Goal: Task Accomplishment & Management: Complete application form

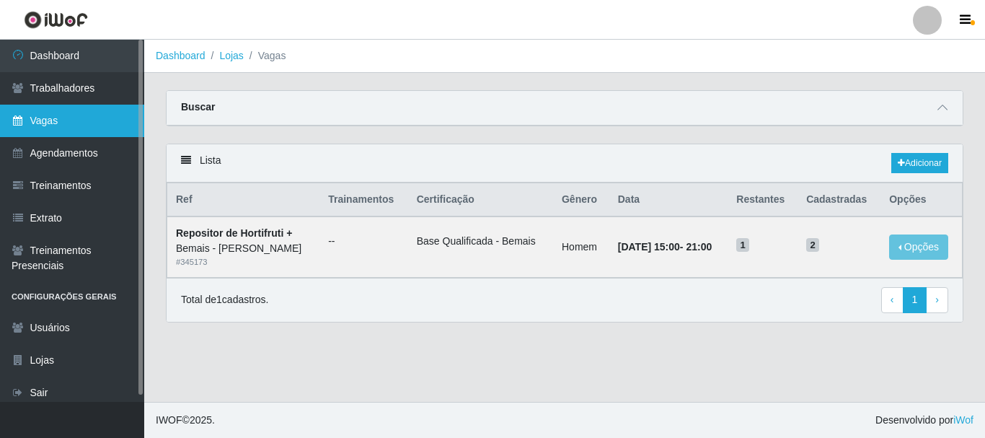
click at [47, 125] on link "Vagas" at bounding box center [72, 121] width 144 height 32
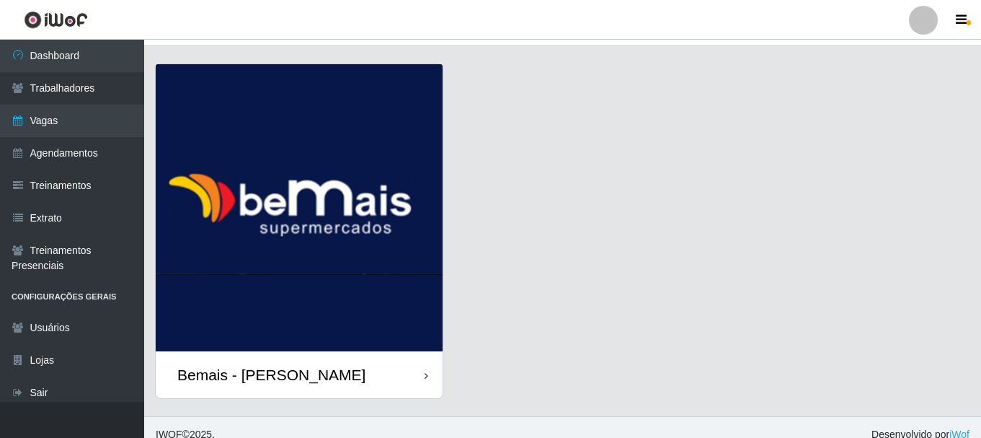
scroll to position [41, 0]
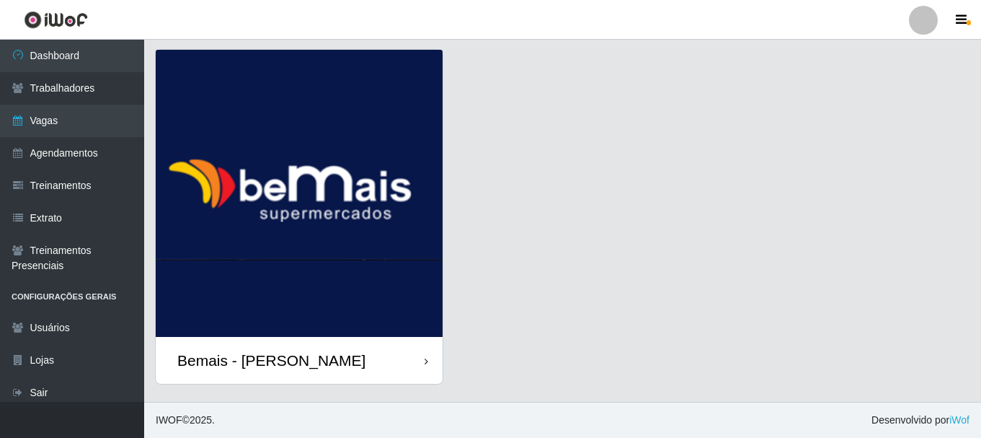
click at [337, 354] on div "Bemais - [PERSON_NAME]" at bounding box center [299, 360] width 287 height 47
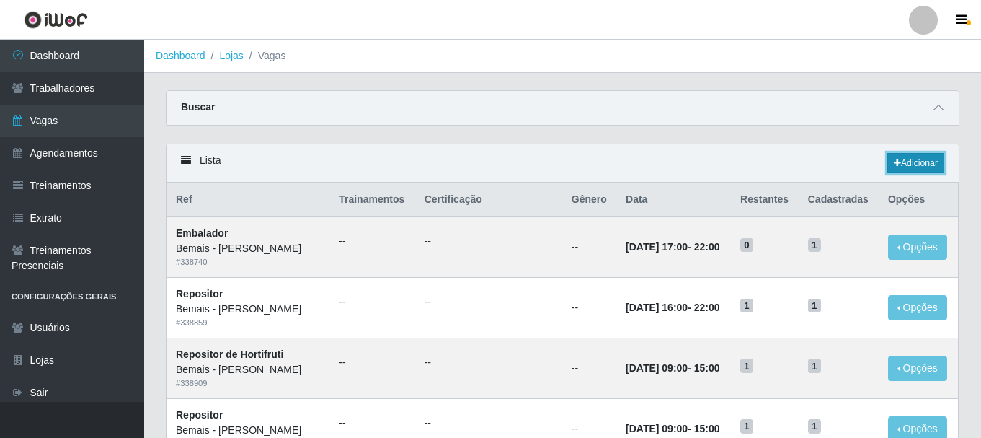
click at [910, 162] on link "Adicionar" at bounding box center [916, 163] width 57 height 20
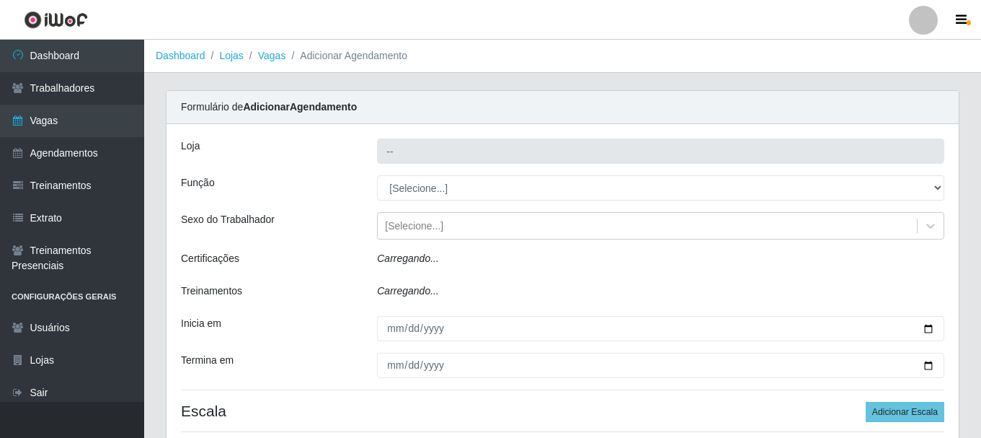
type input "Bemais - [PERSON_NAME]"
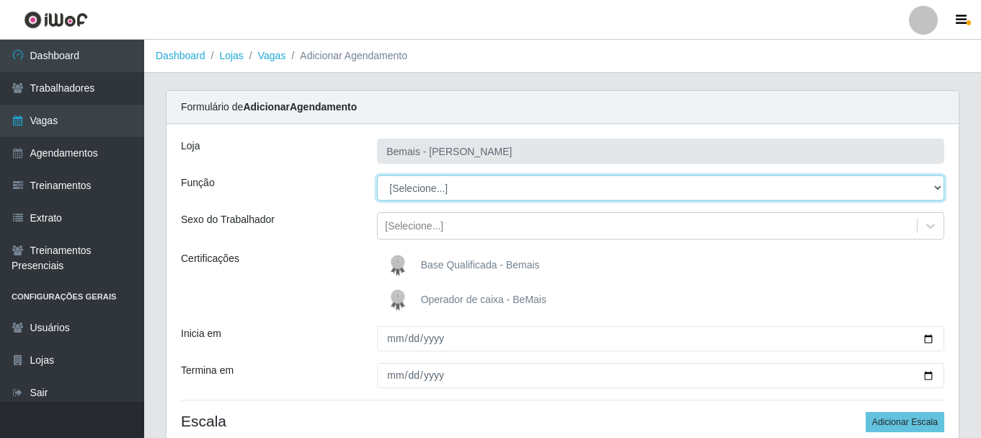
click at [936, 188] on select "[Selecione...] ASG ASG + ASG ++ Auxiliar de Depósito Auxiliar de Depósito + Aux…" at bounding box center [660, 187] width 567 height 25
select select "16"
click at [377, 175] on select "[Selecione...] ASG ASG + ASG ++ Auxiliar de Depósito Auxiliar de Depósito + Aux…" at bounding box center [660, 187] width 567 height 25
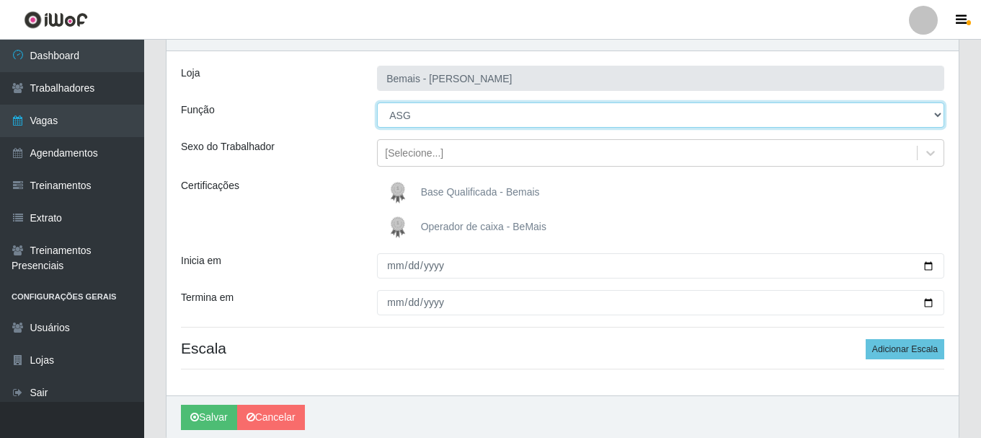
scroll to position [128, 0]
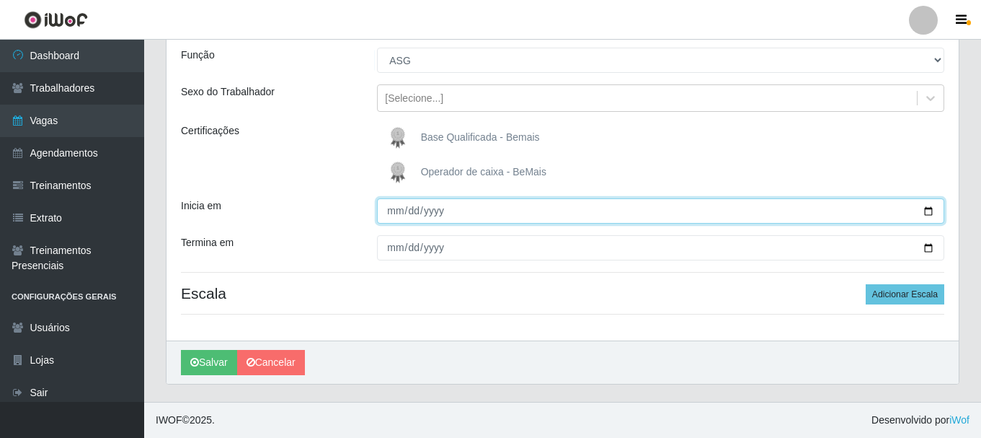
click at [931, 211] on input "Inicia em" at bounding box center [660, 210] width 567 height 25
type input "2025-09-16"
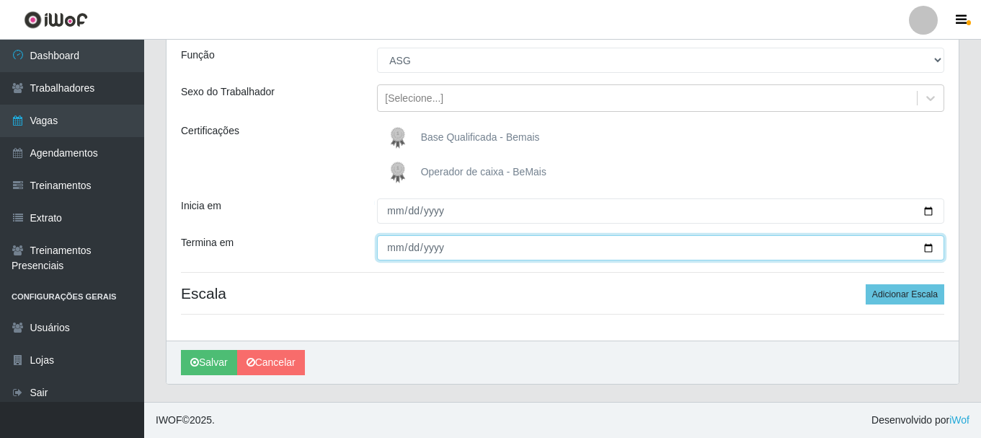
click at [926, 249] on input "Termina em" at bounding box center [660, 247] width 567 height 25
type input "2025-09-16"
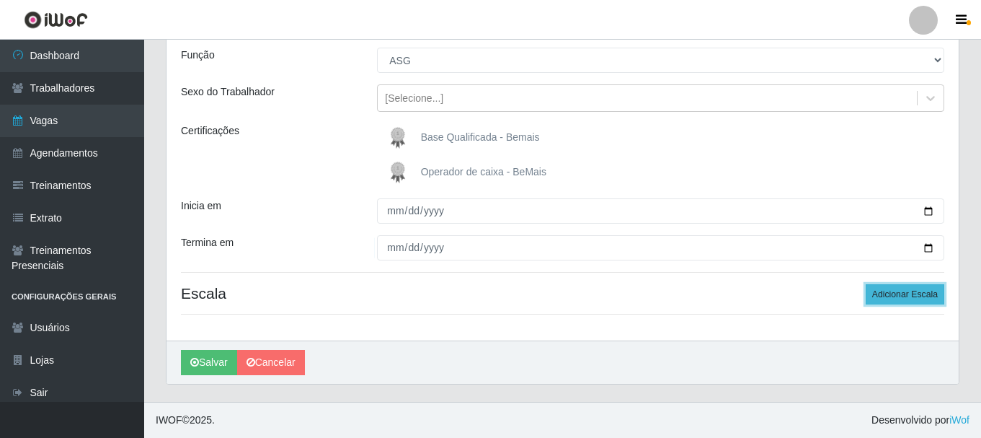
click at [907, 290] on button "Adicionar Escala" at bounding box center [905, 294] width 79 height 20
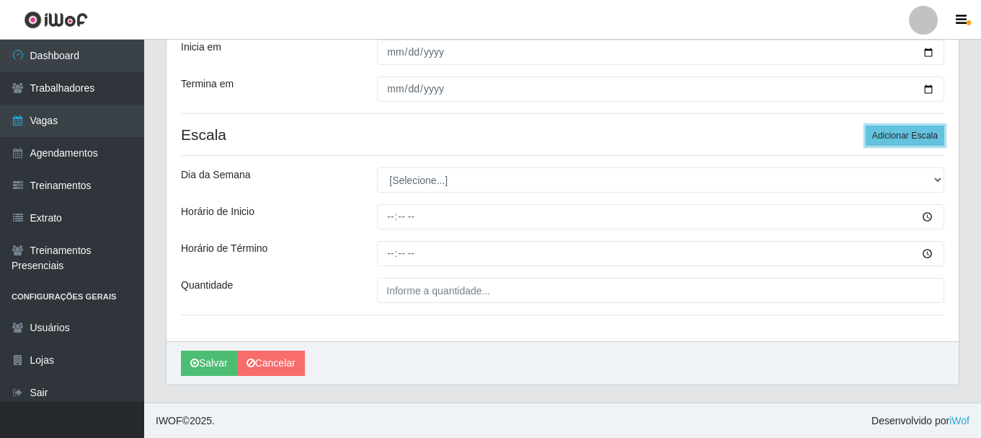
scroll to position [287, 0]
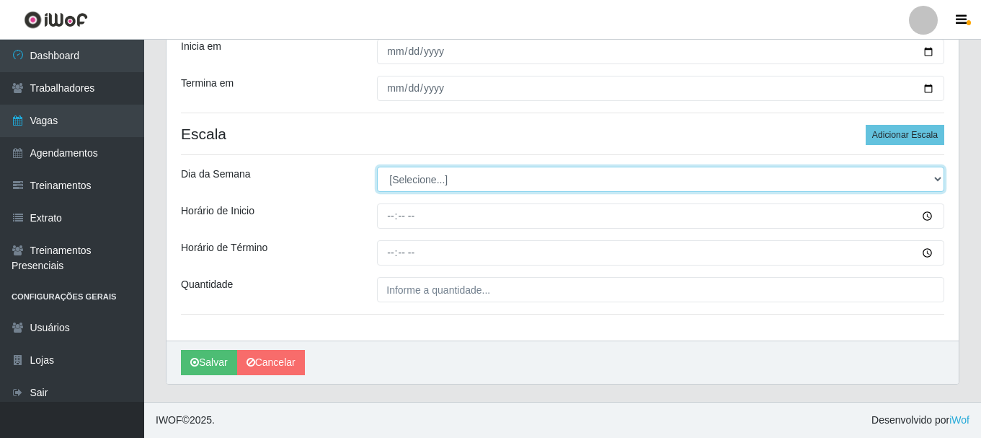
click at [936, 180] on select "[Selecione...] Segunda Terça Quarta Quinta Sexta Sábado Domingo" at bounding box center [660, 179] width 567 height 25
select select "2"
click at [377, 167] on select "[Selecione...] Segunda Terça Quarta Quinta Sexta Sábado Domingo" at bounding box center [660, 179] width 567 height 25
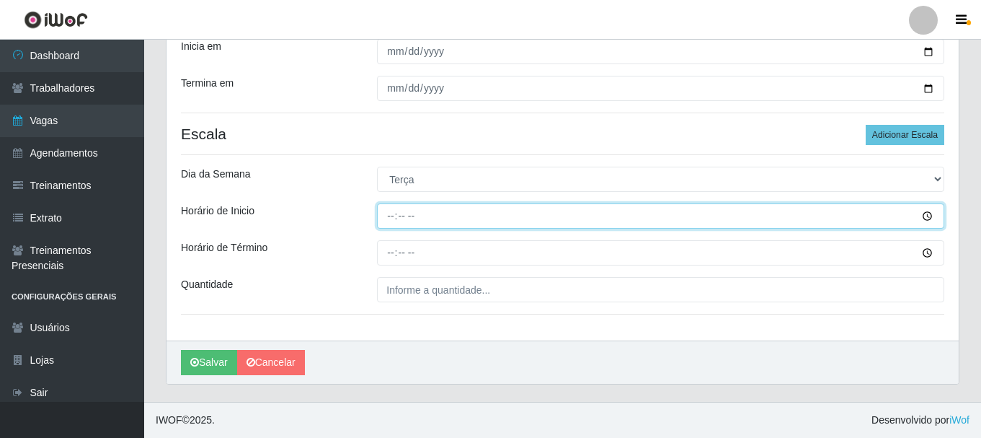
click at [933, 214] on input "Horário de Inicio" at bounding box center [660, 215] width 567 height 25
click at [394, 215] on input "Horário de Inicio" at bounding box center [660, 215] width 567 height 25
click at [382, 218] on input "Horário de Inicio" at bounding box center [660, 215] width 567 height 25
click at [394, 217] on input "Horário de Inicio" at bounding box center [660, 215] width 567 height 25
type input "07:00"
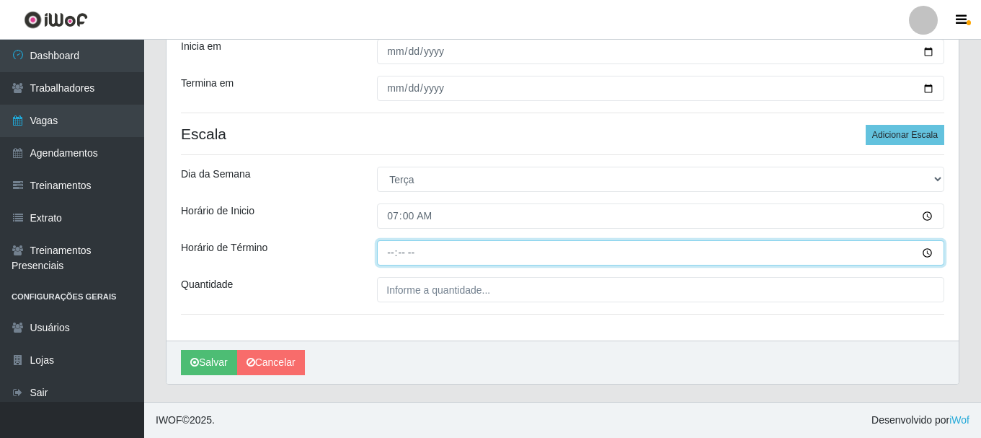
click at [394, 250] on input "Horário de Término" at bounding box center [660, 252] width 567 height 25
type input "13:00"
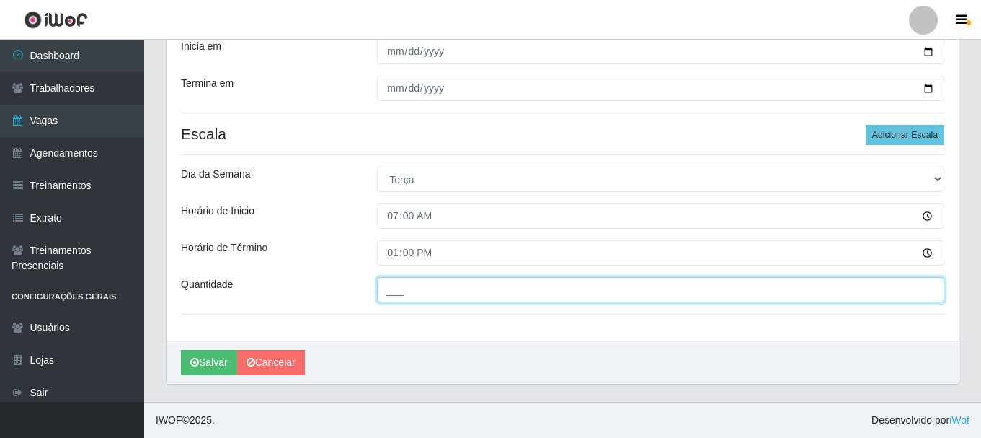
click at [494, 293] on input "___" at bounding box center [660, 289] width 567 height 25
type input "1__"
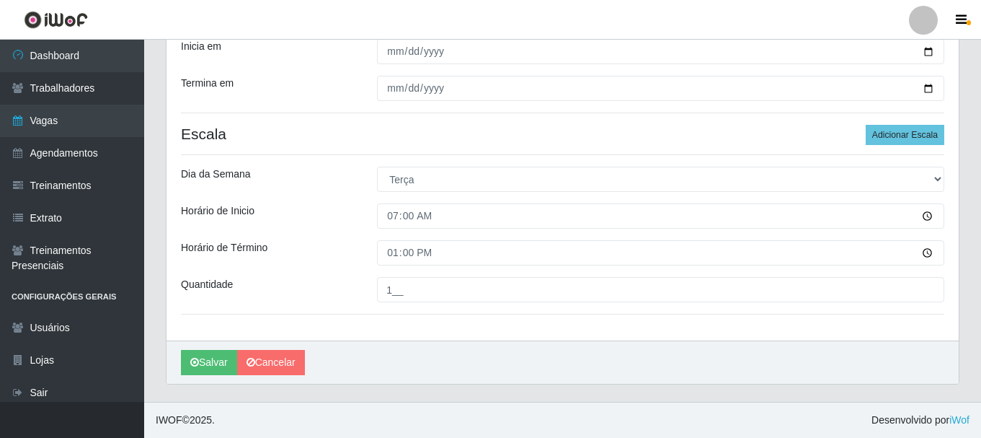
click at [613, 359] on div "Salvar Cancelar" at bounding box center [563, 361] width 792 height 43
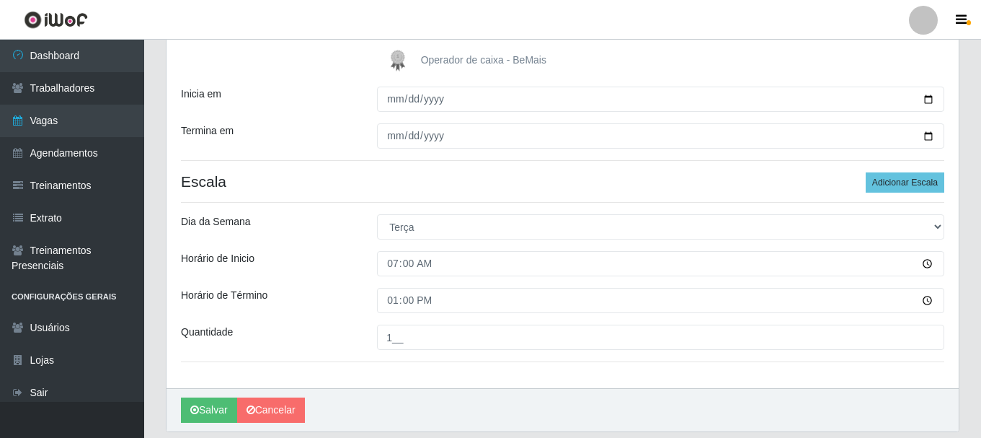
scroll to position [215, 0]
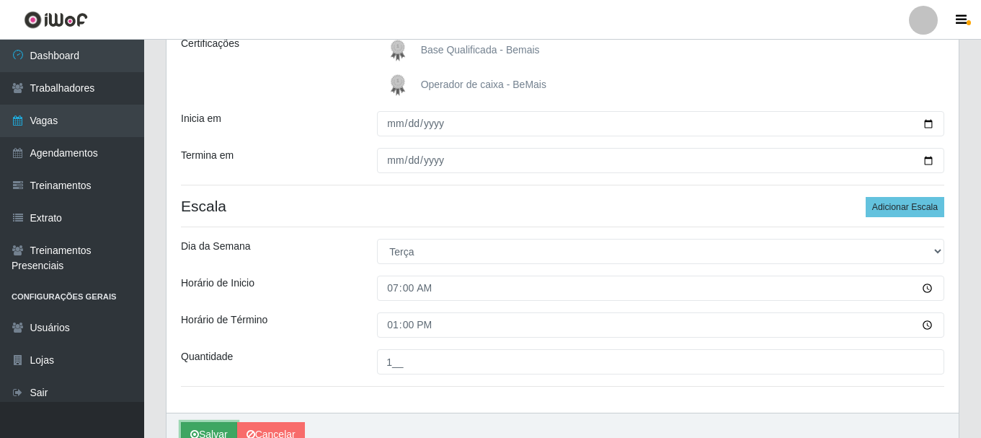
click at [216, 433] on button "Salvar" at bounding box center [209, 434] width 56 height 25
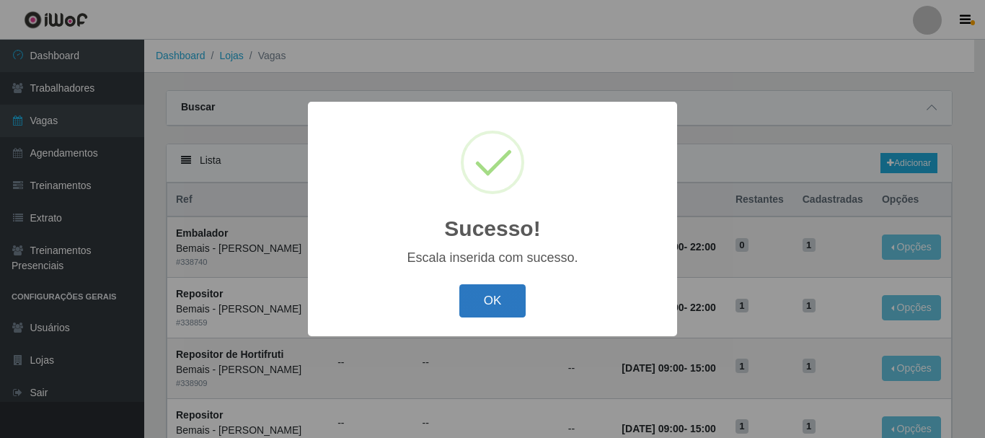
click at [505, 302] on button "OK" at bounding box center [492, 301] width 67 height 34
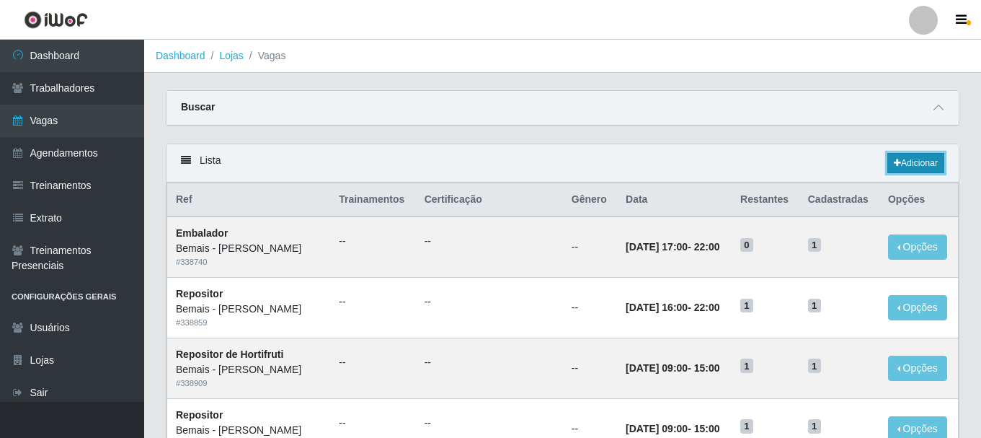
click at [913, 159] on link "Adicionar" at bounding box center [916, 163] width 57 height 20
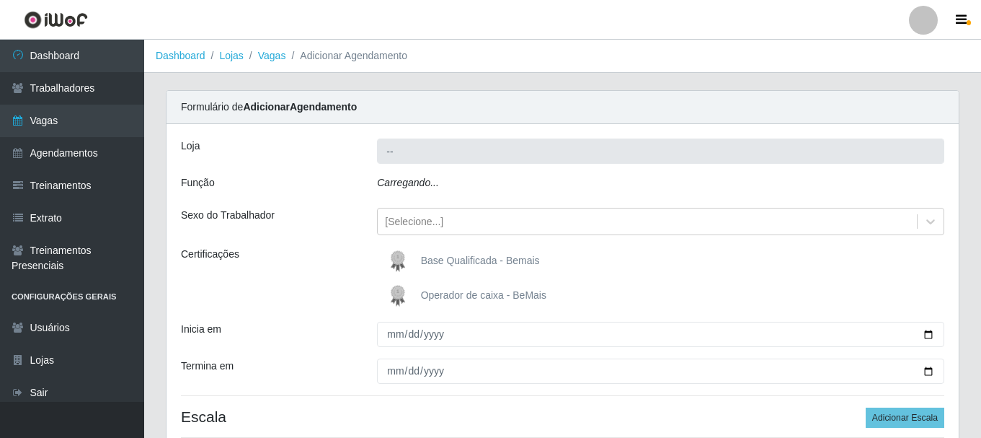
type input "Bemais - [PERSON_NAME]"
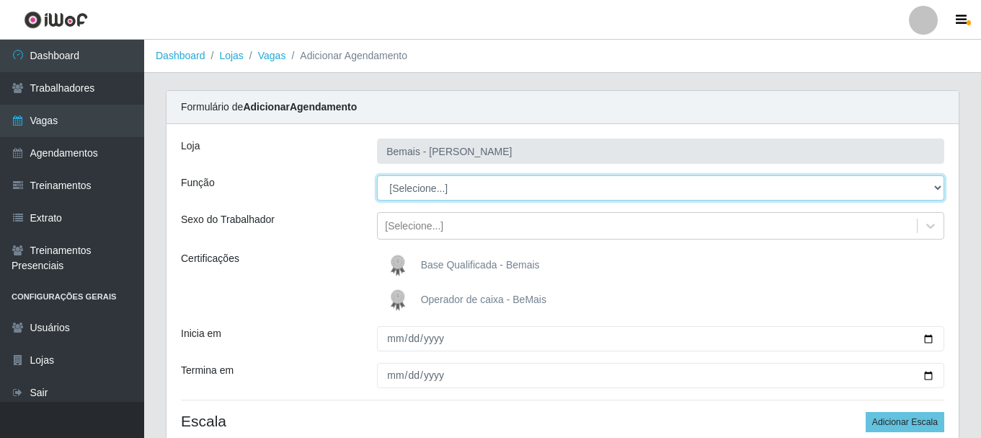
click at [938, 187] on select "[Selecione...] ASG ASG + ASG ++ Auxiliar de Depósito Auxiliar de Depósito + Aux…" at bounding box center [660, 187] width 567 height 25
select select "72"
click at [377, 175] on select "[Selecione...] ASG ASG + ASG ++ Auxiliar de Depósito Auxiliar de Depósito + Aux…" at bounding box center [660, 187] width 567 height 25
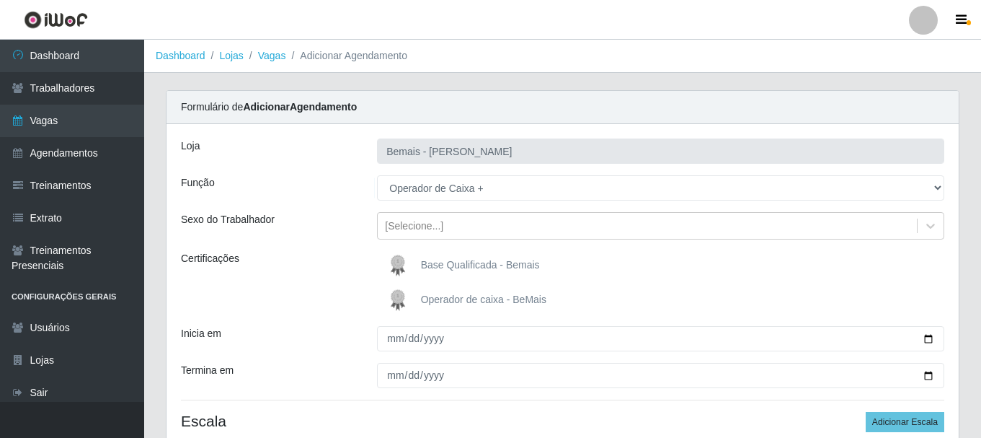
click at [510, 299] on span "Operador de caixa - BeMais" at bounding box center [483, 299] width 125 height 12
click at [0, 0] on input "Operador de caixa - BeMais" at bounding box center [0, 0] width 0 height 0
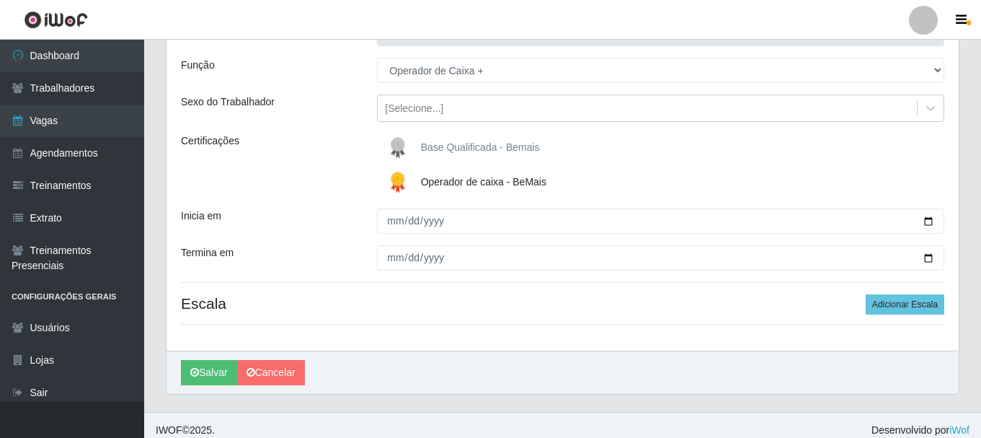
scroll to position [128, 0]
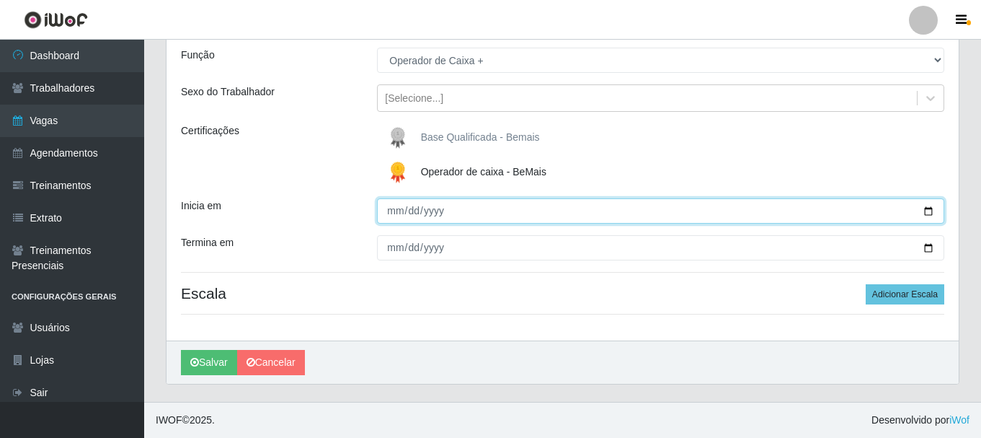
click at [932, 210] on input "Inicia em" at bounding box center [660, 210] width 567 height 25
type input "2025-09-16"
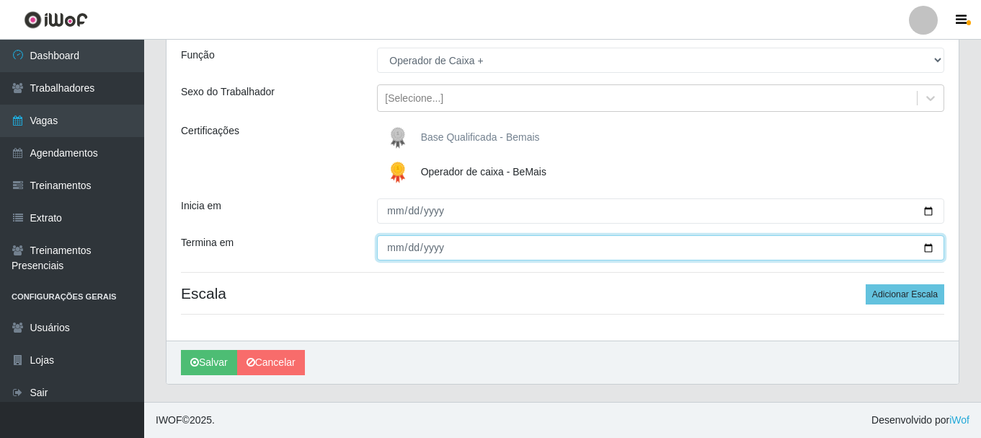
click at [932, 244] on input "Termina em" at bounding box center [660, 247] width 567 height 25
type input "2025-09-16"
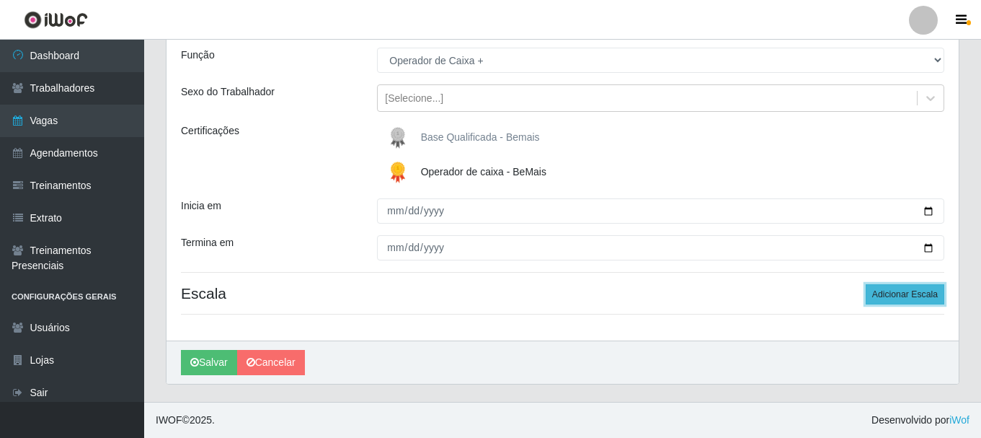
click at [921, 292] on button "Adicionar Escala" at bounding box center [905, 294] width 79 height 20
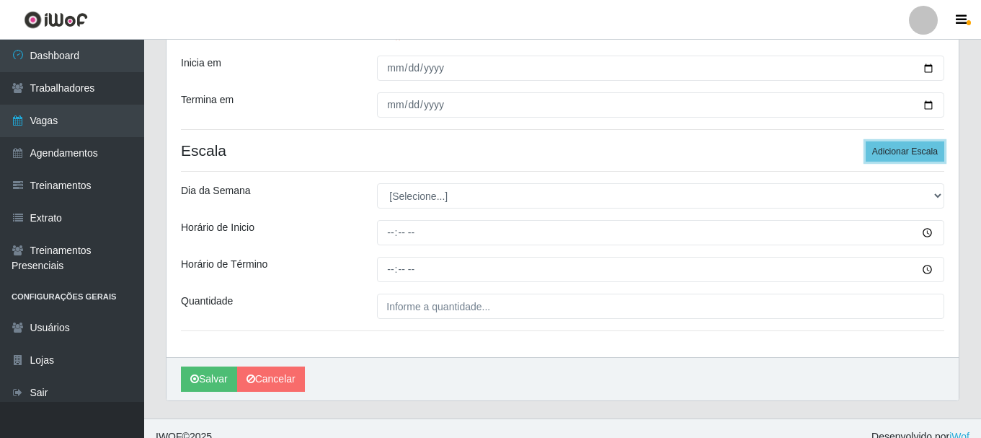
scroll to position [272, 0]
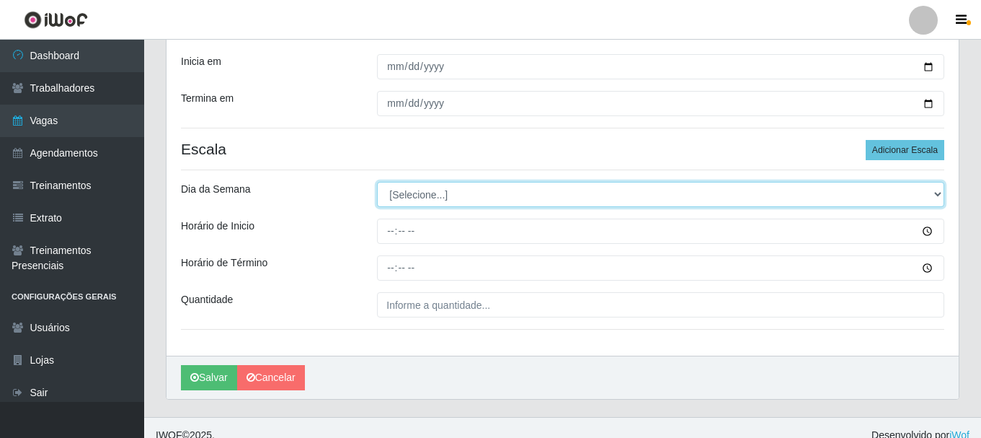
click at [936, 192] on select "[Selecione...] Segunda Terça Quarta Quinta Sexta Sábado Domingo" at bounding box center [660, 194] width 567 height 25
select select "2"
click at [377, 182] on select "[Selecione...] Segunda Terça Quarta Quinta Sexta Sábado Domingo" at bounding box center [660, 194] width 567 height 25
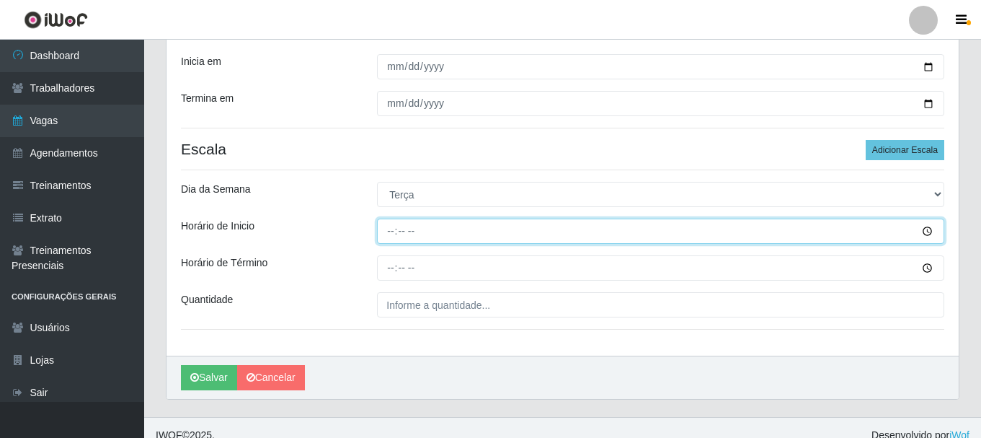
click at [402, 230] on input "Horário de Inicio" at bounding box center [660, 230] width 567 height 25
click at [385, 225] on input "Horário de Inicio" at bounding box center [660, 230] width 567 height 25
click at [396, 231] on input "Horário de Inicio" at bounding box center [660, 230] width 567 height 25
click at [386, 229] on input "Horário de Inicio" at bounding box center [660, 230] width 567 height 25
click at [389, 229] on input "Horário de Inicio" at bounding box center [660, 230] width 567 height 25
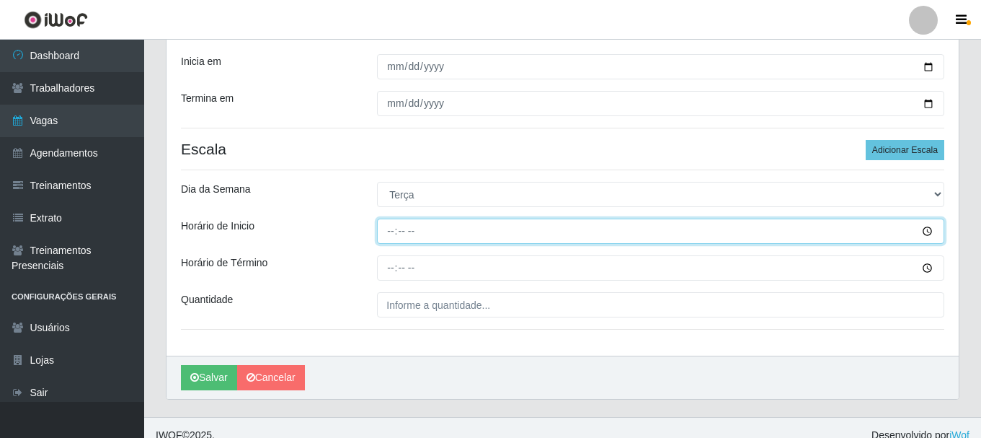
type input "16:00"
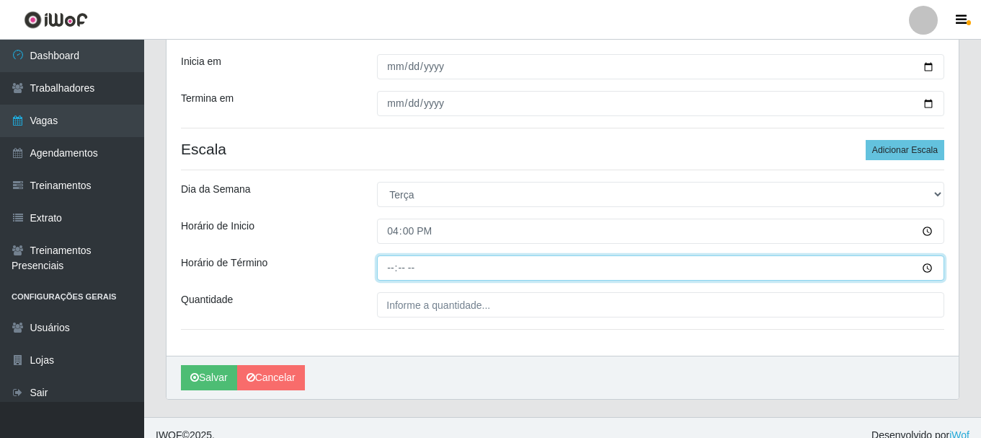
click at [382, 273] on input "Horário de Término" at bounding box center [660, 267] width 567 height 25
type input "22:00"
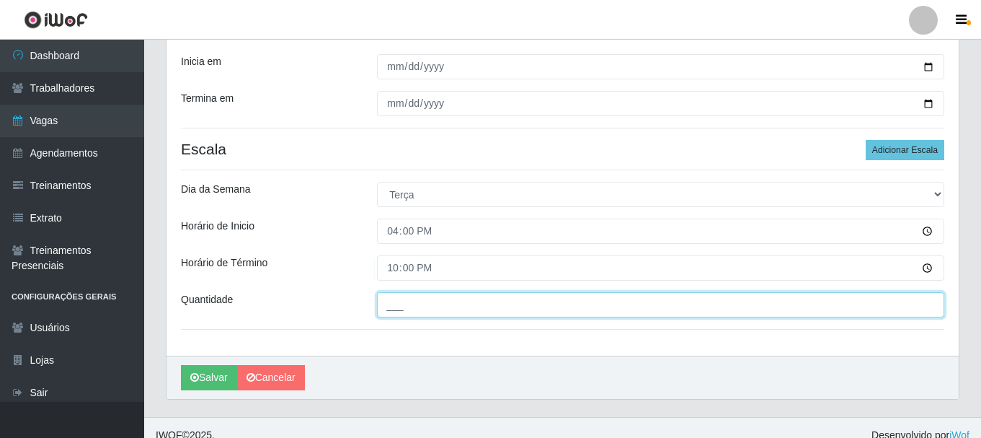
click at [410, 306] on input "___" at bounding box center [660, 304] width 567 height 25
type input "2__"
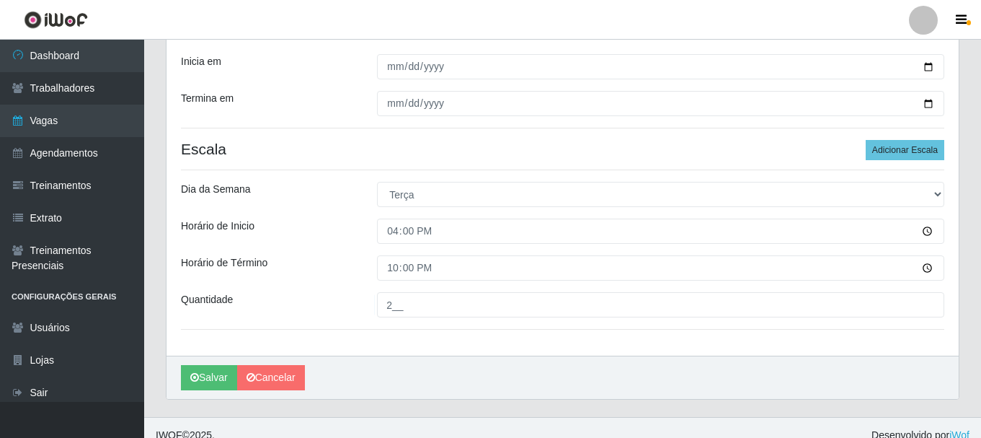
click at [391, 332] on div "Loja Bemais - Ruy Carneiro Função [Selecione...] ASG ASG + ASG ++ Auxiliar de D…" at bounding box center [563, 103] width 792 height 503
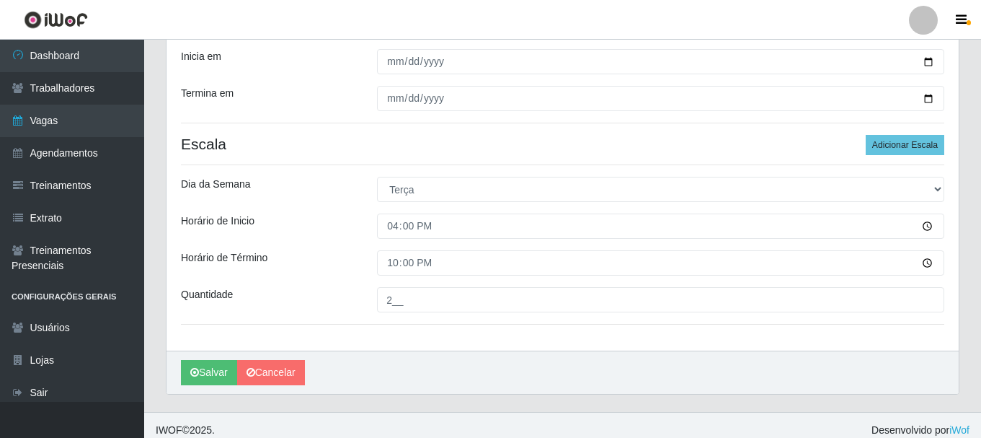
scroll to position [215, 0]
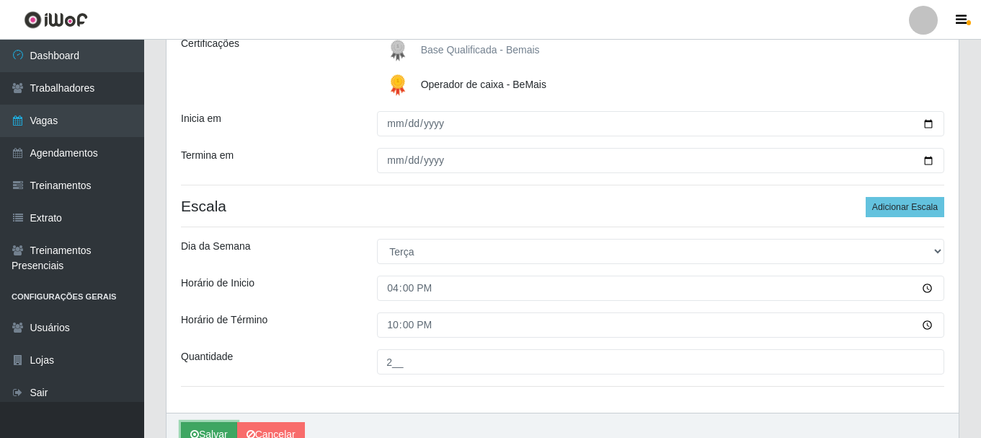
click at [199, 426] on button "Salvar" at bounding box center [209, 434] width 56 height 25
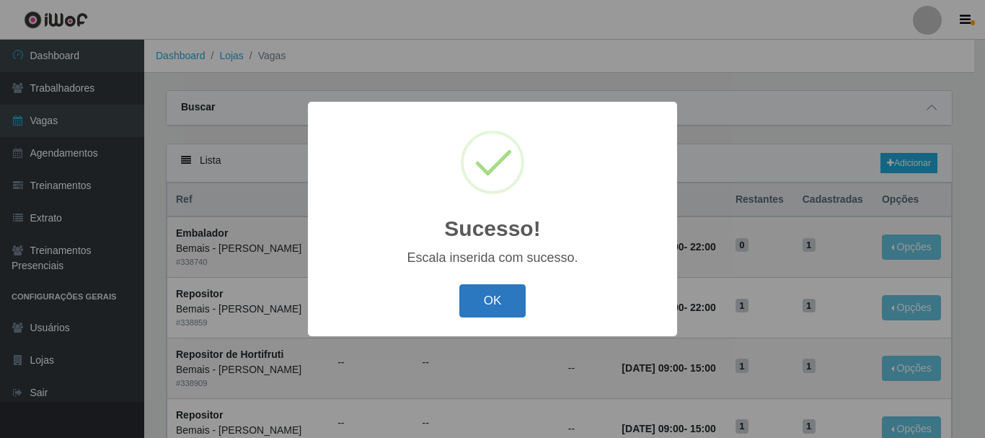
click at [496, 307] on button "OK" at bounding box center [492, 301] width 67 height 34
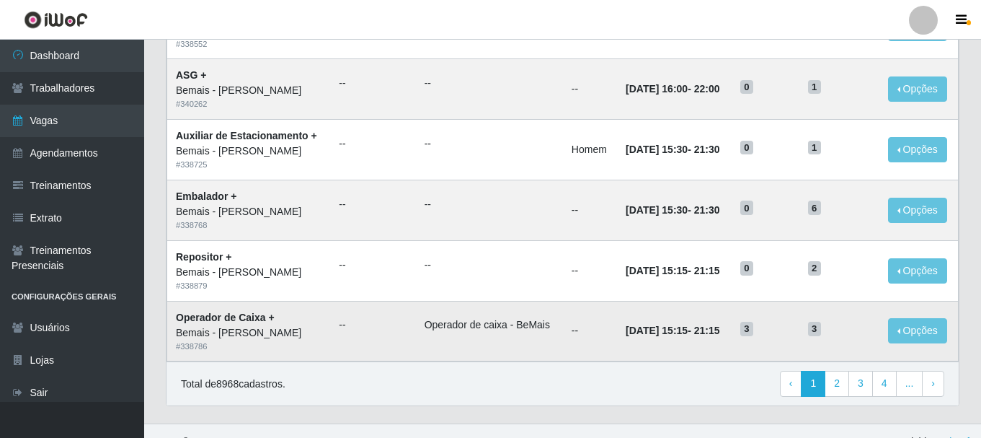
scroll to position [784, 0]
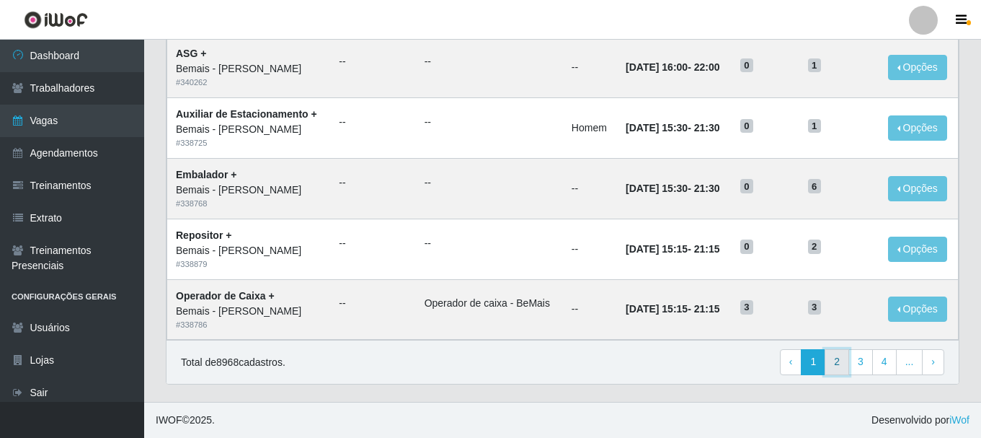
click at [846, 362] on link "2" at bounding box center [837, 362] width 25 height 26
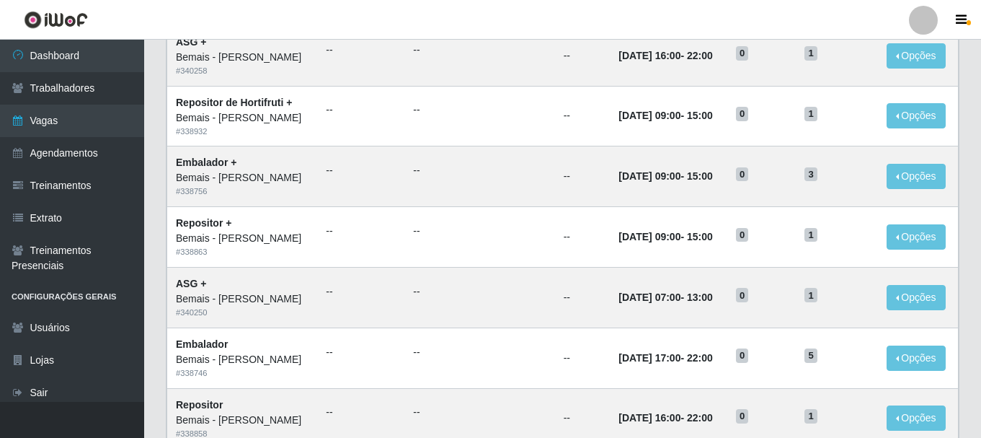
scroll to position [784, 0]
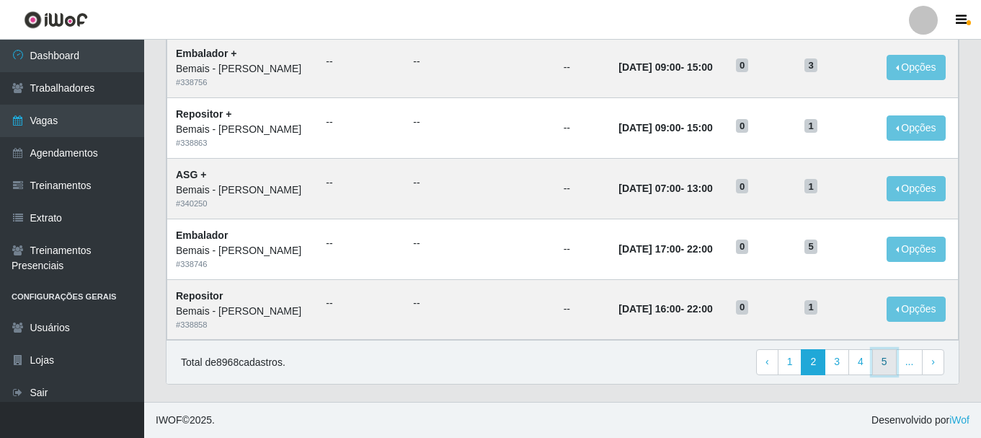
click at [888, 368] on link "5" at bounding box center [884, 362] width 25 height 26
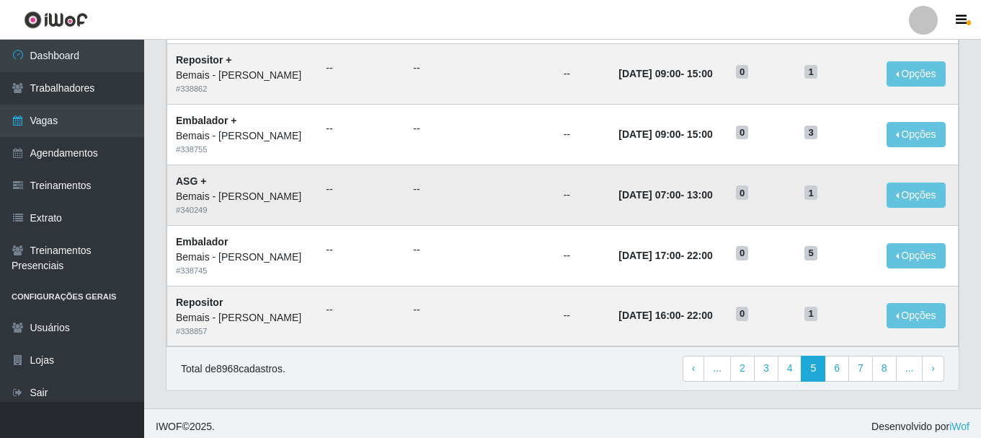
scroll to position [784, 0]
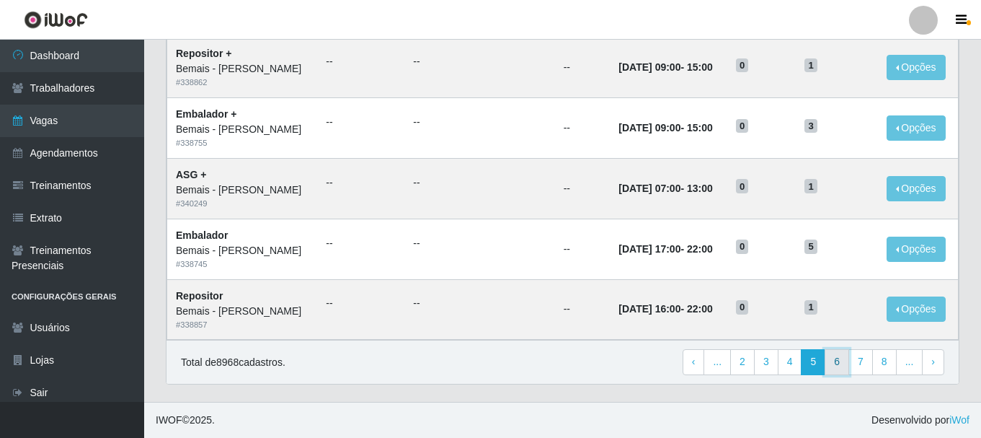
click at [840, 355] on link "6" at bounding box center [837, 362] width 25 height 26
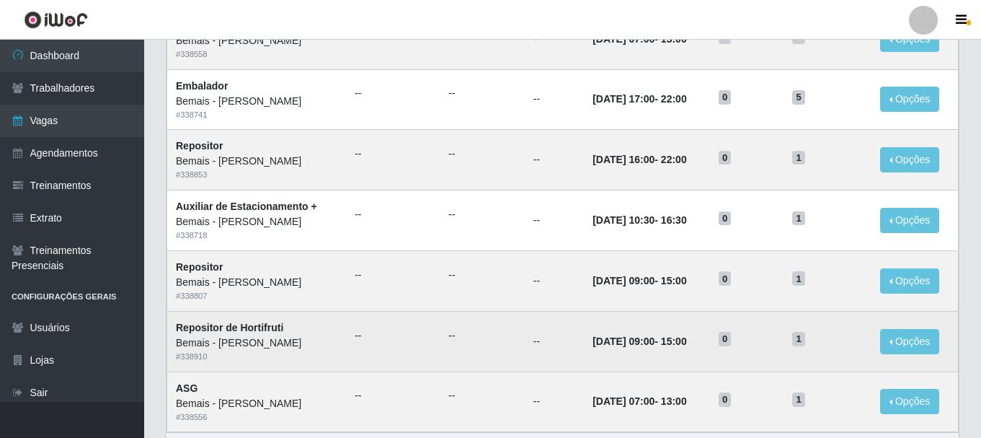
scroll to position [784, 0]
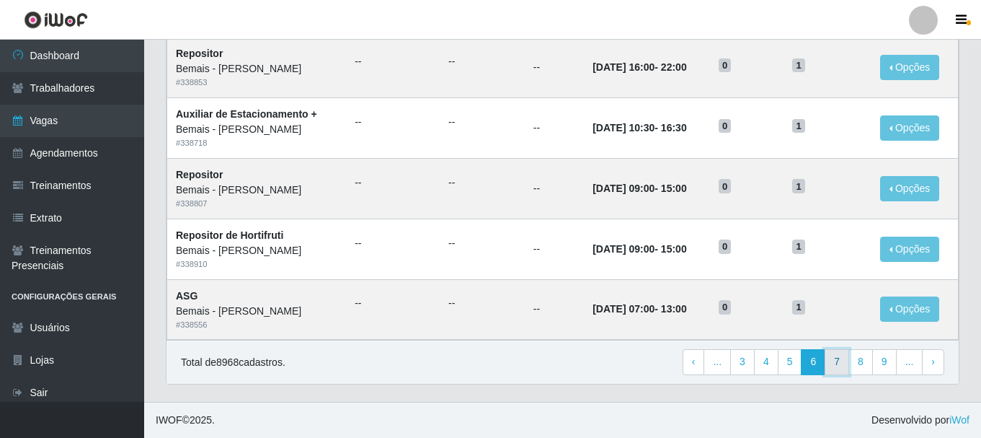
click at [840, 360] on link "7" at bounding box center [837, 362] width 25 height 26
